Goal: Navigation & Orientation: Find specific page/section

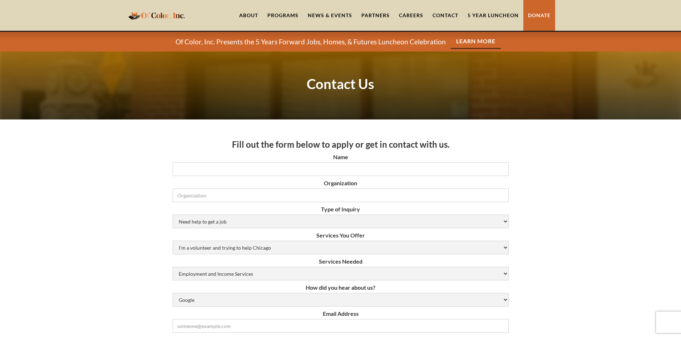
click at [409, 15] on link "Careers" at bounding box center [411, 15] width 34 height 31
click at [453, 13] on link "Contact" at bounding box center [445, 15] width 35 height 31
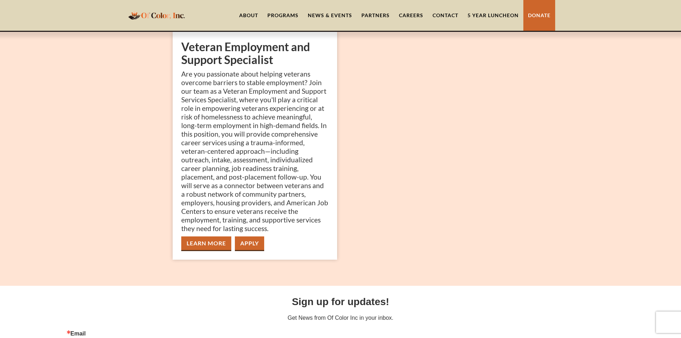
scroll to position [72, 0]
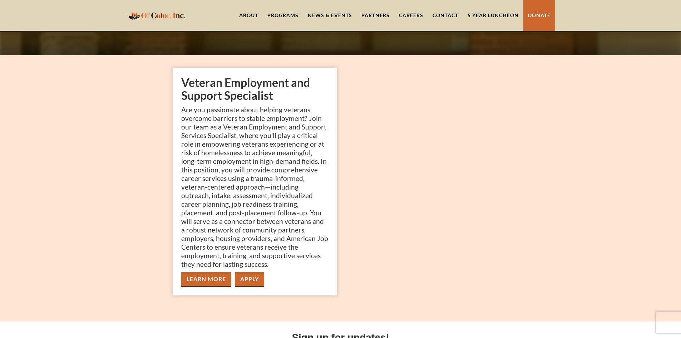
click at [403, 15] on link "Careers" at bounding box center [411, 15] width 34 height 31
